Goal: Task Accomplishment & Management: Manage account settings

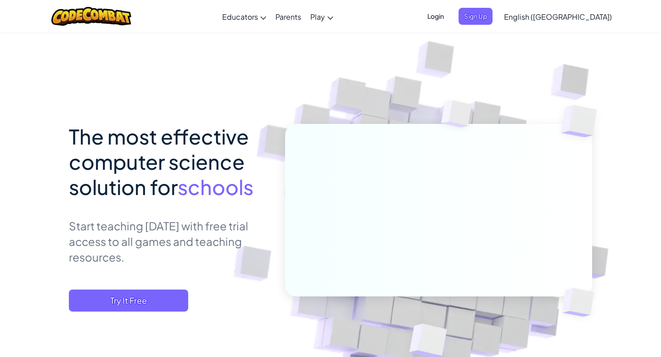
click at [450, 17] on span "Login" at bounding box center [436, 16] width 28 height 17
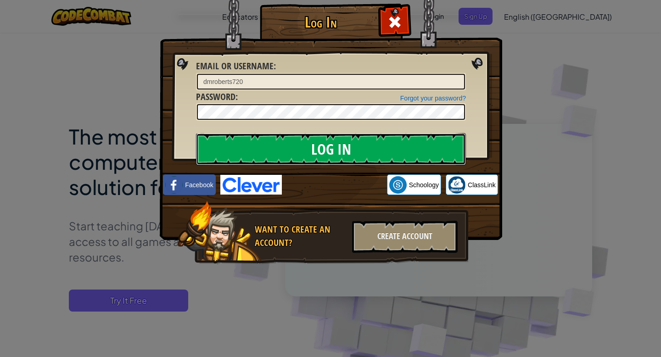
click at [342, 150] on input "Log In" at bounding box center [331, 149] width 270 height 32
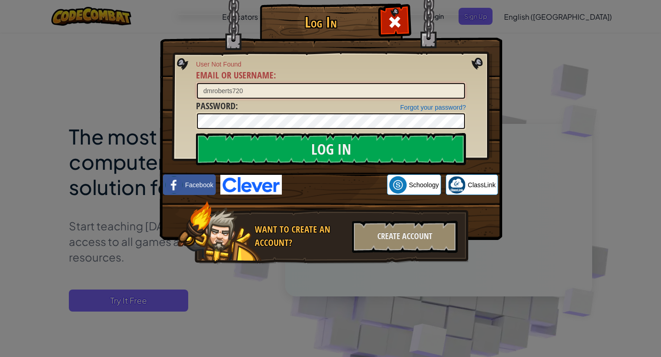
click at [272, 92] on input "dmroberts720" at bounding box center [331, 91] width 268 height 16
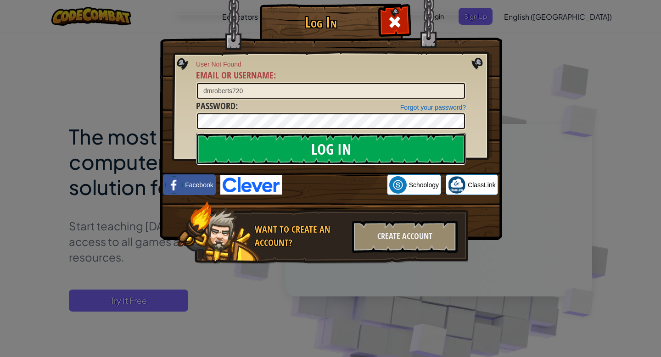
click at [325, 149] on input "Log In" at bounding box center [331, 149] width 270 height 32
click at [197, 99] on div at bounding box center [197, 99] width 0 height 0
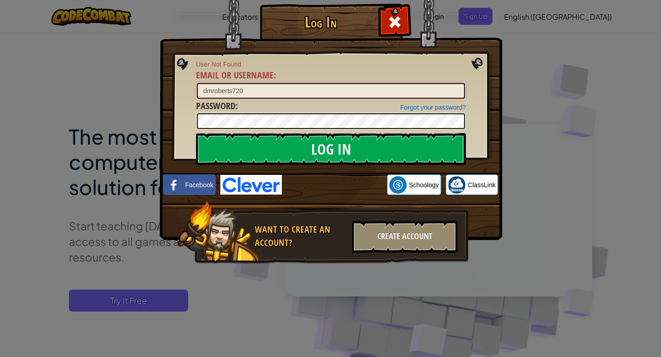
type input "[EMAIL_ADDRESS][DOMAIN_NAME]"
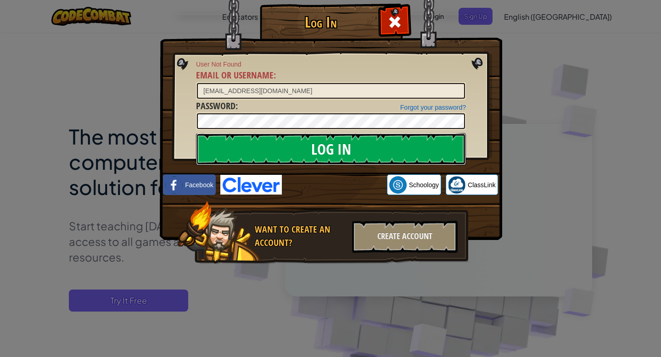
click at [362, 145] on input "Log In" at bounding box center [331, 149] width 270 height 32
